Goal: Transaction & Acquisition: Purchase product/service

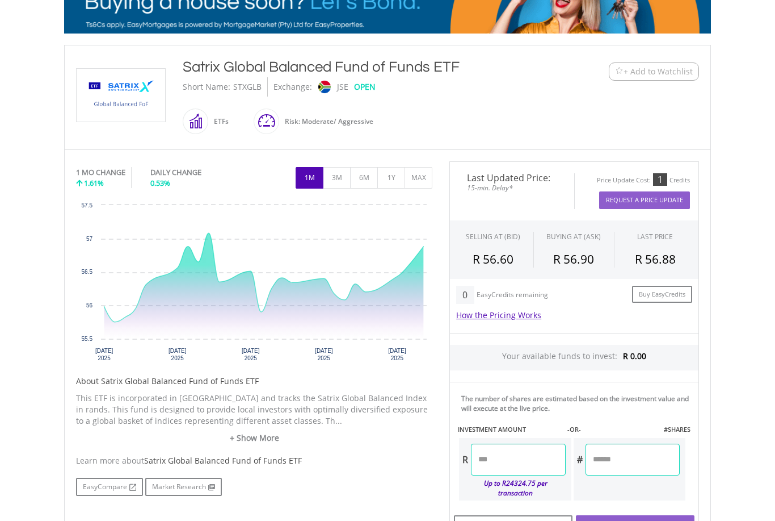
scroll to position [203, 0]
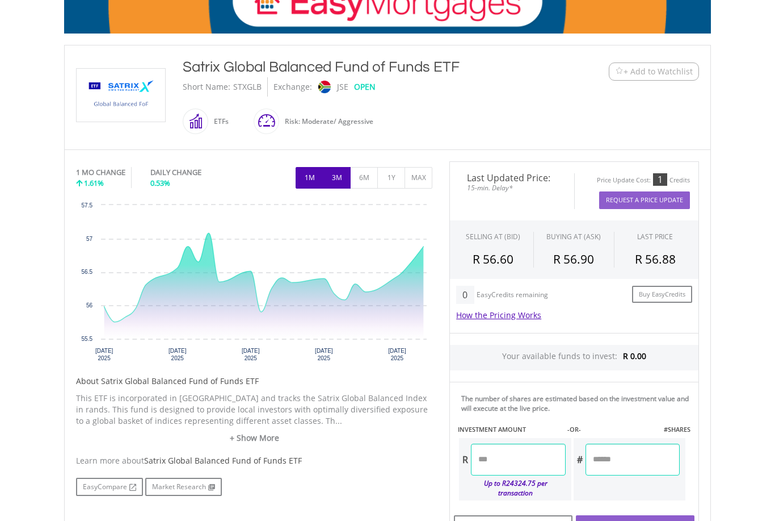
click at [343, 180] on button "3M" at bounding box center [337, 178] width 28 height 22
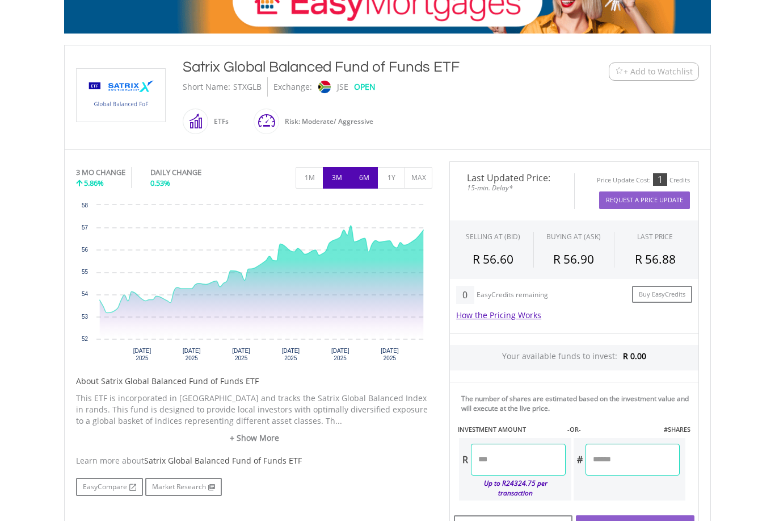
click at [375, 180] on button "6M" at bounding box center [364, 178] width 28 height 22
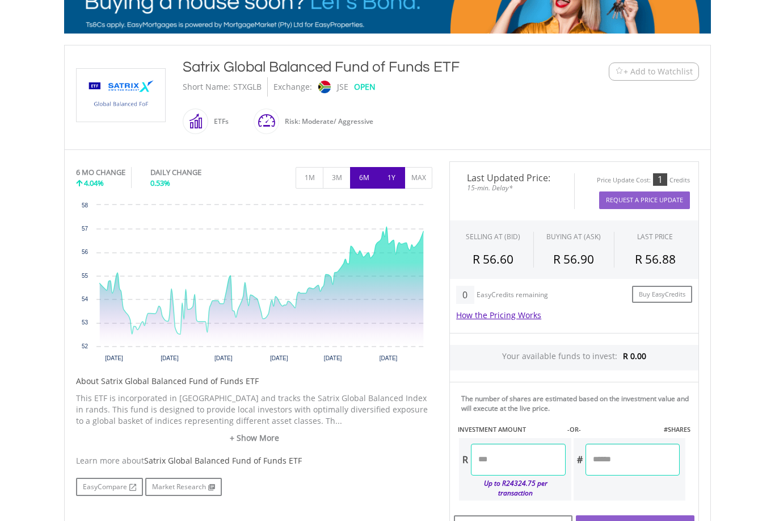
click at [400, 176] on button "1Y" at bounding box center [391, 178] width 28 height 22
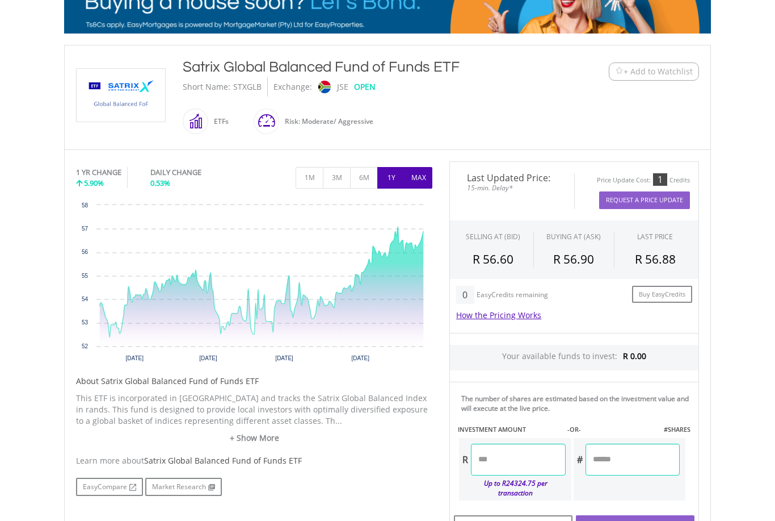
click at [428, 184] on button "MAX" at bounding box center [419, 178] width 28 height 22
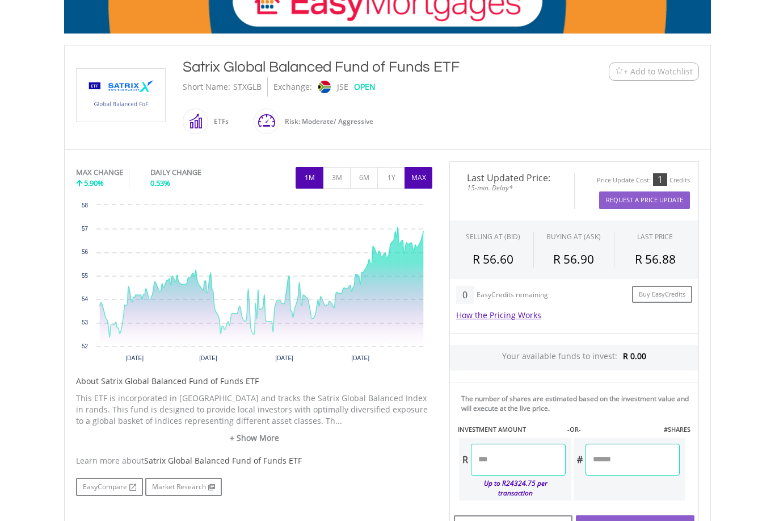
click at [318, 178] on button "1M" at bounding box center [310, 178] width 28 height 22
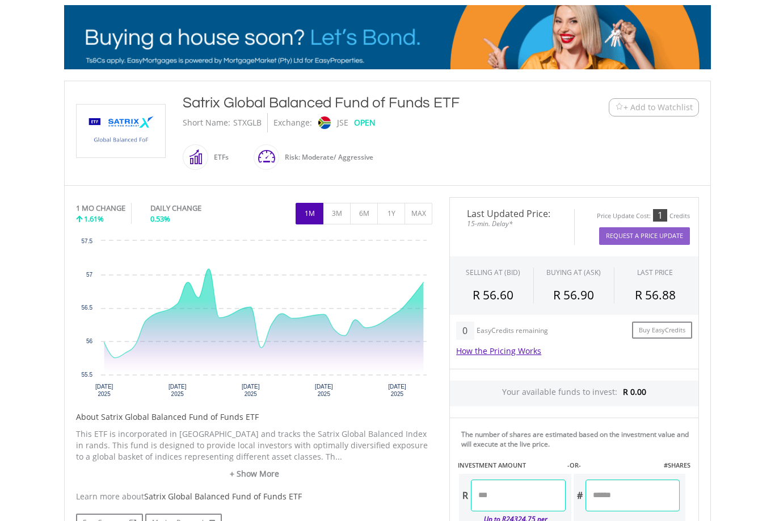
scroll to position [197, 0]
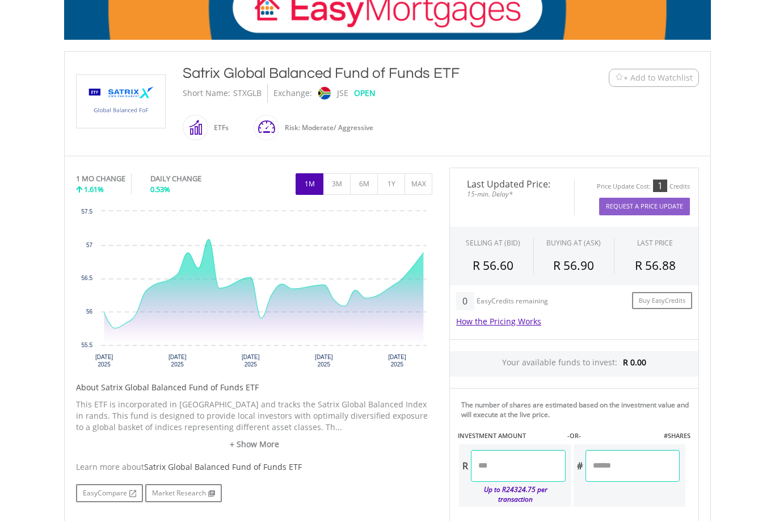
click at [516, 460] on input "number" at bounding box center [518, 466] width 94 height 32
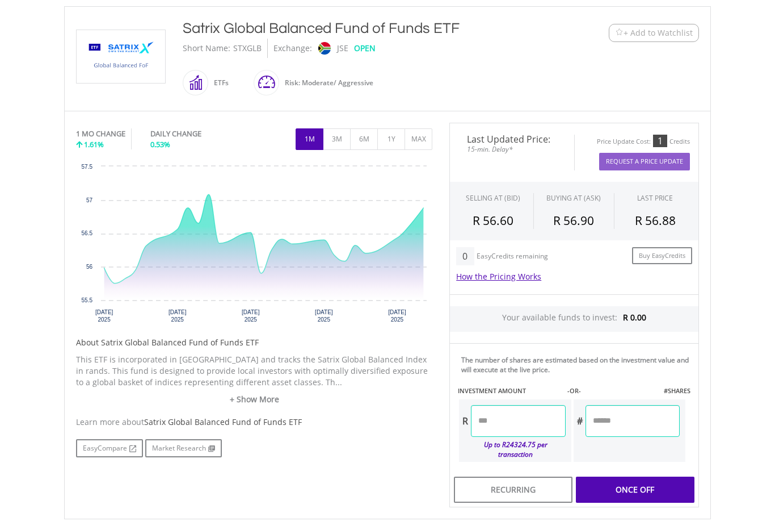
scroll to position [305, 0]
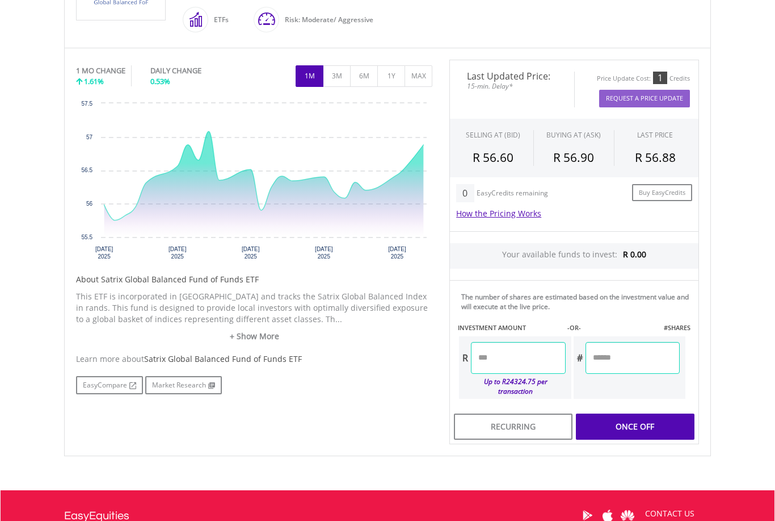
click at [664, 426] on div "Last Updated Price: 15-min. Delay* Price Update Cost: 1 Credits Request A Price…" at bounding box center [574, 252] width 267 height 385
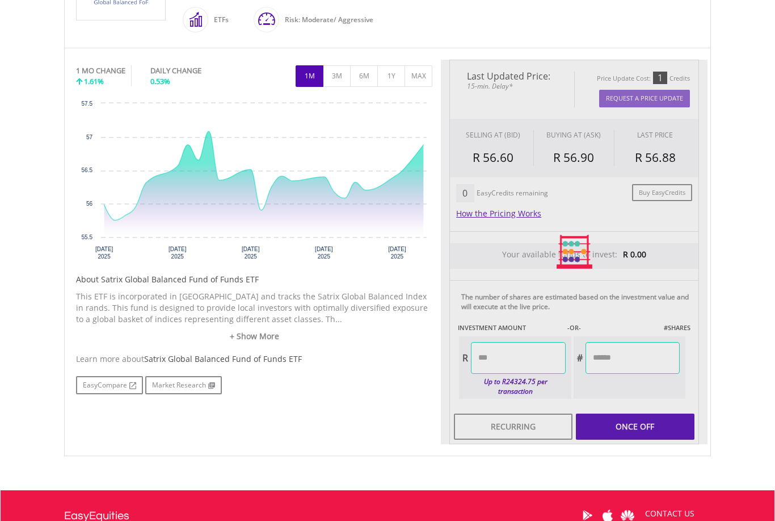
type input "*******"
type input "******"
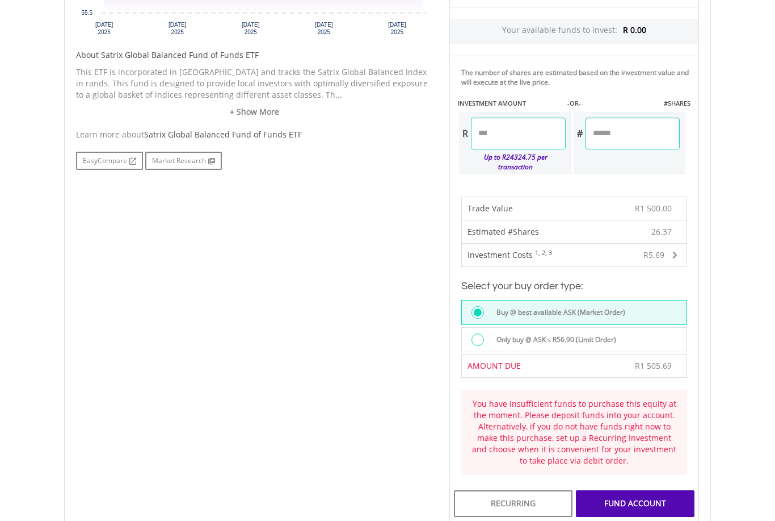
scroll to position [532, 0]
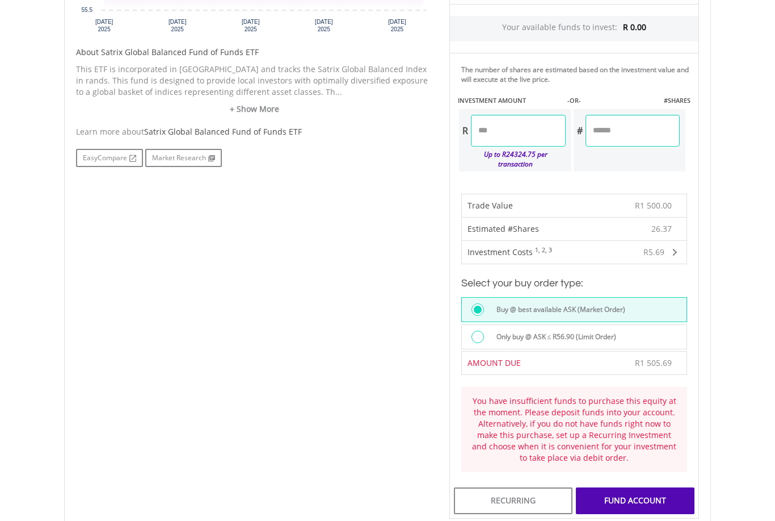
click at [662, 502] on div "FUND ACCOUNT" at bounding box center [635, 500] width 119 height 26
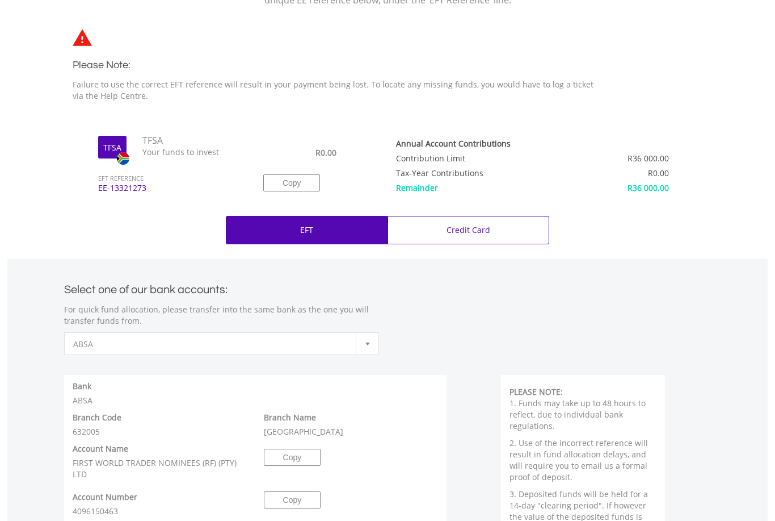
scroll to position [305, 0]
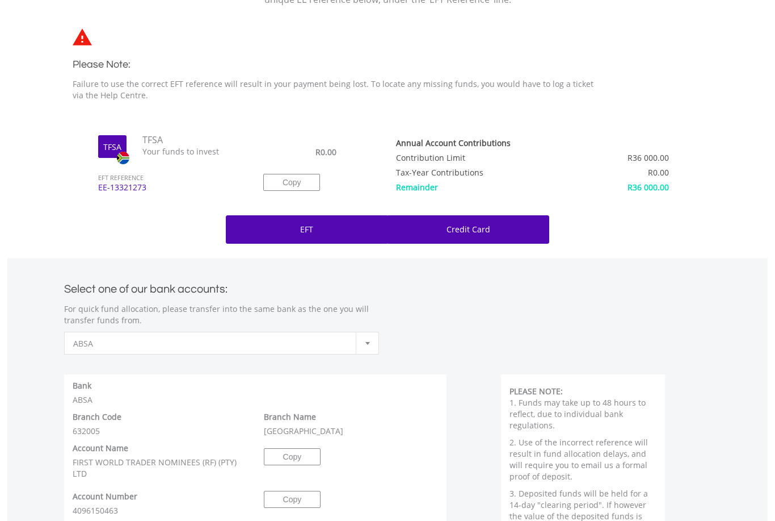
click at [509, 236] on div "Credit Card" at bounding box center [469, 229] width 162 height 28
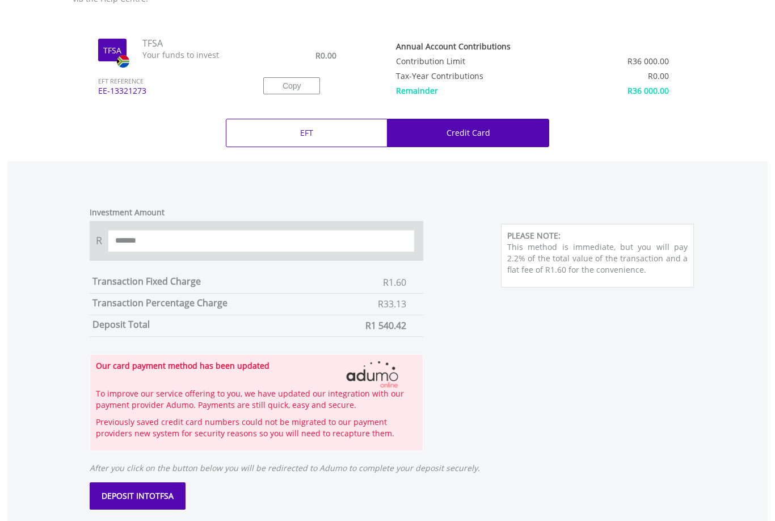
scroll to position [402, 0]
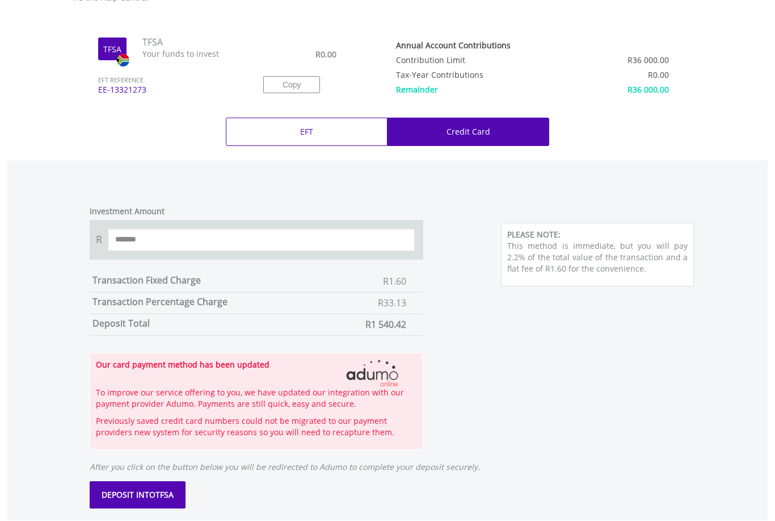
click at [124, 500] on span "DEPOSIT INTO" at bounding box center [129, 494] width 54 height 11
